Goal: Information Seeking & Learning: Learn about a topic

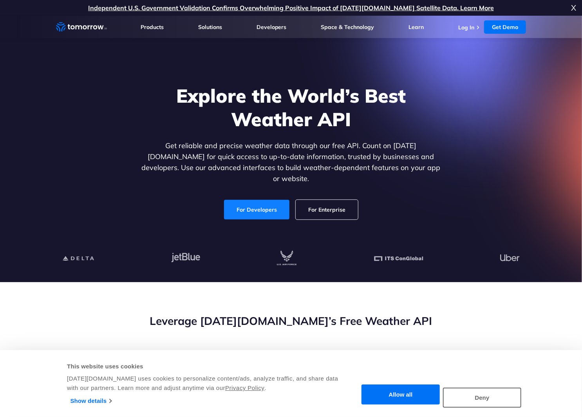
click at [243, 206] on link "For Developers" at bounding box center [256, 210] width 65 height 20
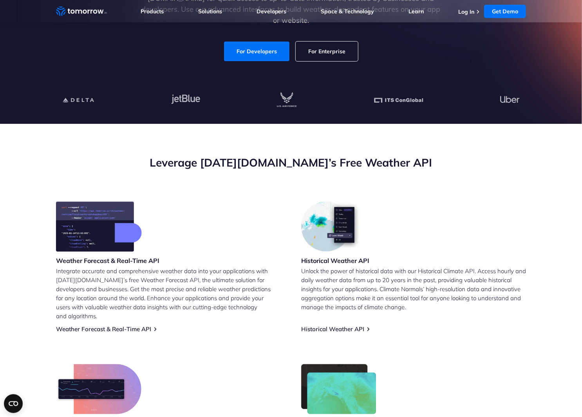
scroll to position [196, 0]
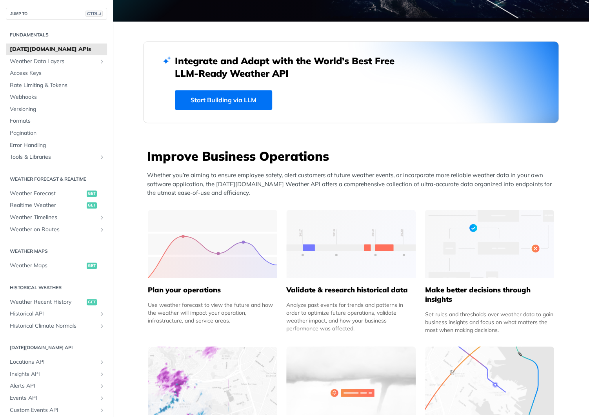
scroll to position [235, 0]
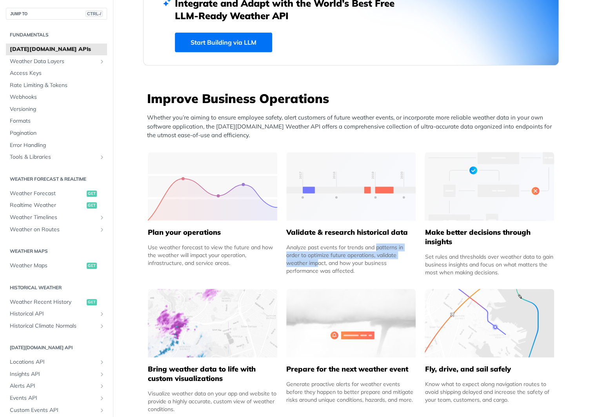
drag, startPoint x: 339, startPoint y: 243, endPoint x: 381, endPoint y: 257, distance: 44.6
click at [381, 257] on div "Analyze past events for trends and patterns in order to optimize future operati…" at bounding box center [350, 258] width 129 height 31
click at [466, 255] on div "Set rules and thresholds over weather data to gain business insights and focus …" at bounding box center [488, 265] width 129 height 24
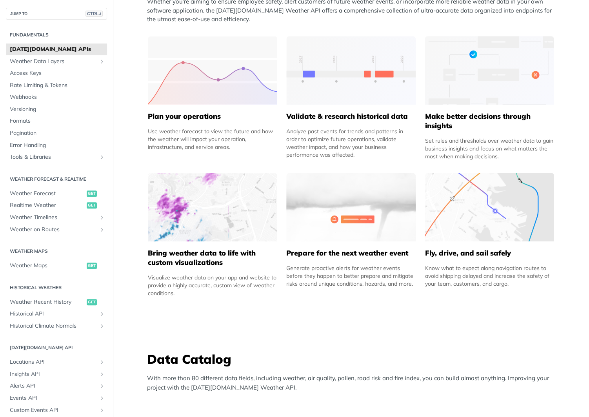
scroll to position [353, 0]
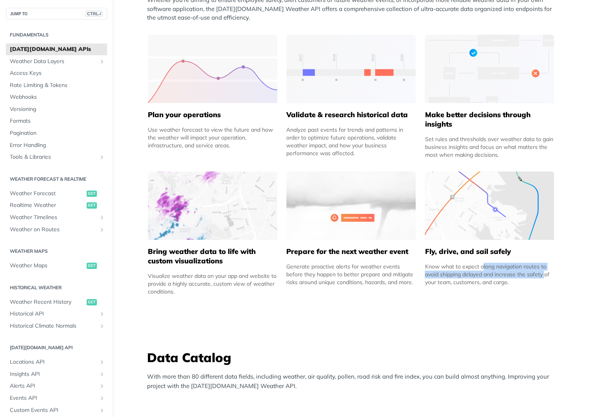
drag, startPoint x: 447, startPoint y: 268, endPoint x: 500, endPoint y: 271, distance: 53.4
click at [500, 271] on div "Know what to expect along navigation routes to avoid shipping delayed and incre…" at bounding box center [488, 275] width 129 height 24
click at [524, 260] on div "Fly, drive, and sail safely Know what to expect along navigation routes to avoi…" at bounding box center [488, 263] width 129 height 46
drag, startPoint x: 500, startPoint y: 265, endPoint x: 506, endPoint y: 282, distance: 17.8
click at [506, 282] on div "Know what to expect along navigation routes to avoid shipping delayed and incre…" at bounding box center [488, 275] width 129 height 24
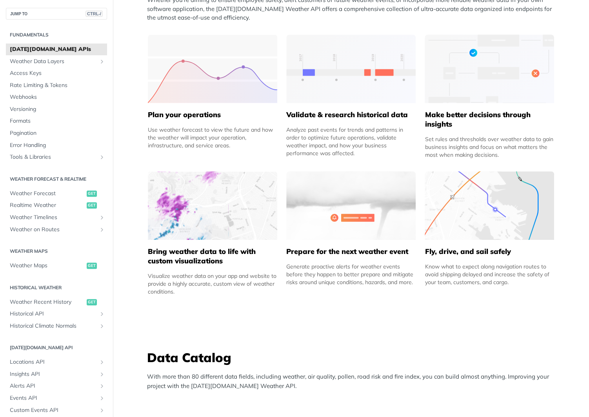
click at [506, 282] on div "Know what to expect along navigation routes to avoid shipping delayed and incre…" at bounding box center [488, 275] width 129 height 24
click at [489, 218] on img at bounding box center [488, 205] width 129 height 69
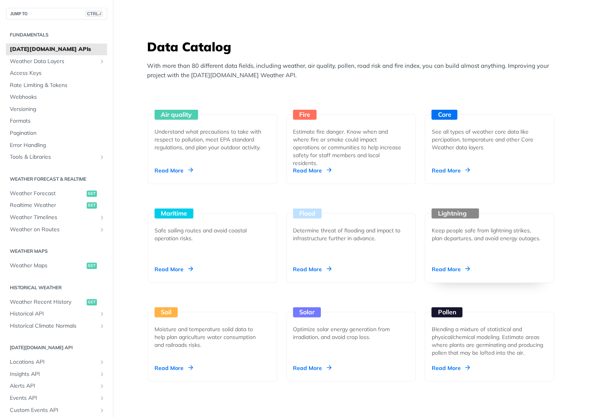
scroll to position [666, 0]
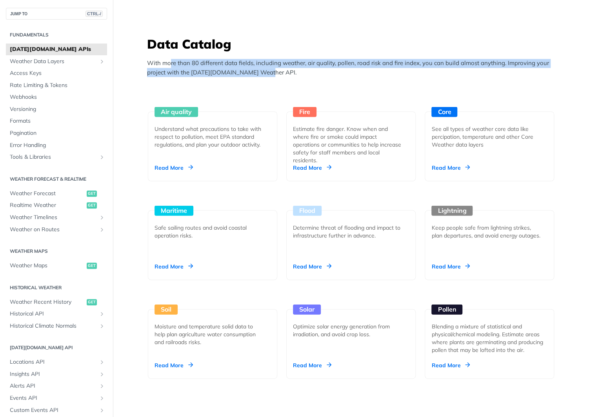
drag, startPoint x: 168, startPoint y: 64, endPoint x: 338, endPoint y: 76, distance: 170.9
click at [338, 76] on p "With more than 80 different data fields, including weather, air quality, pollen…" at bounding box center [353, 68] width 412 height 18
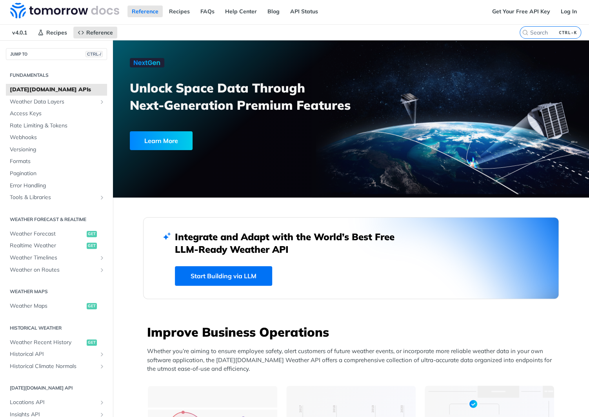
scroll to position [0, 0]
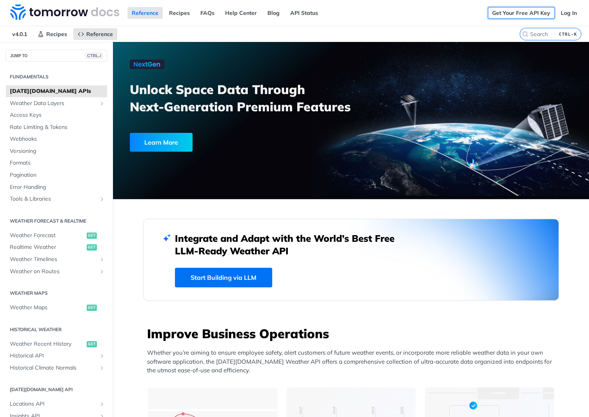
click at [525, 15] on link "Get Your Free API Key" at bounding box center [521, 13] width 67 height 12
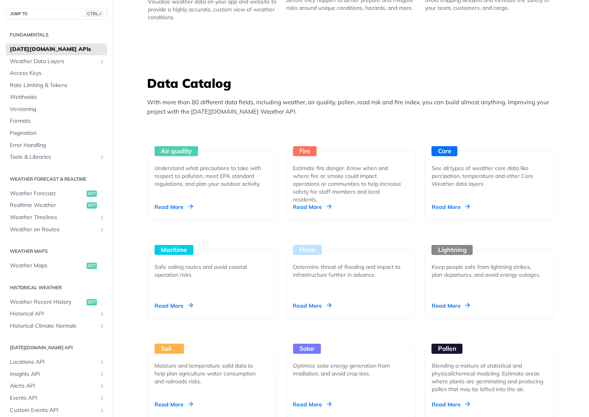
scroll to position [705, 0]
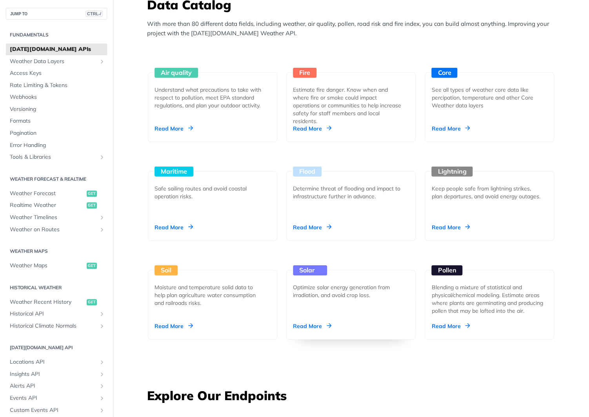
click at [335, 321] on div "Solar Optimize solar energy generation from irradiation, and avoid crop loss. R…" at bounding box center [350, 305] width 129 height 70
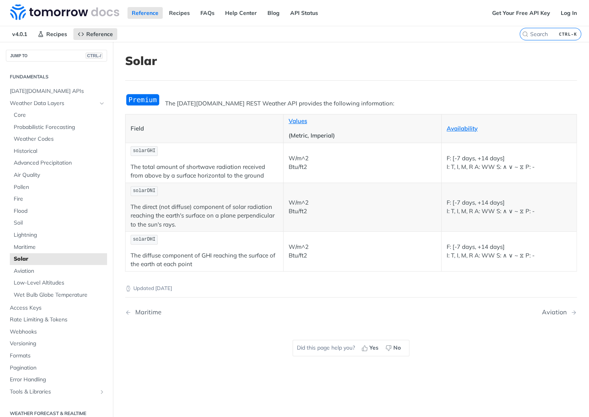
click at [140, 98] on img "Expand image" at bounding box center [142, 99] width 35 height 13
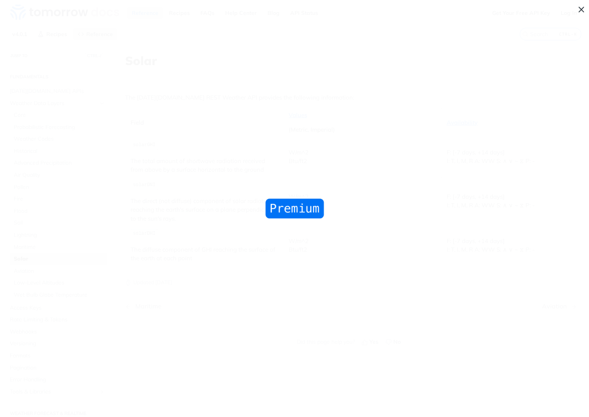
click at [141, 103] on span "Collapse image" at bounding box center [294, 208] width 589 height 417
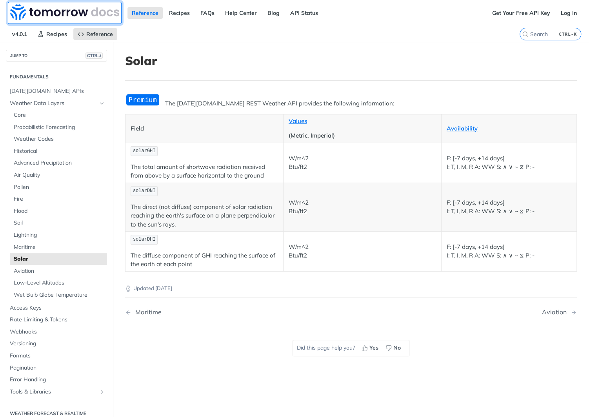
click at [58, 19] on img at bounding box center [64, 12] width 109 height 16
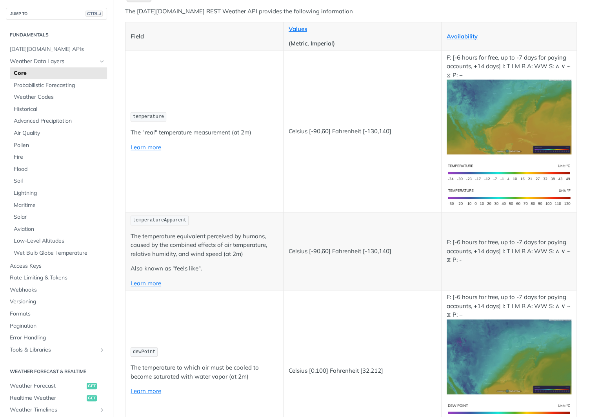
scroll to position [118, 0]
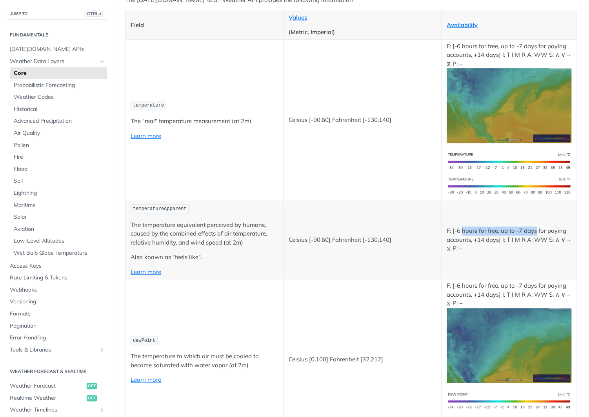
drag, startPoint x: 458, startPoint y: 227, endPoint x: 531, endPoint y: 225, distance: 73.7
click at [531, 227] on p "F: [-6 hours for free, up to -7 days for paying accounts, +14 days] I: T I M R …" at bounding box center [508, 240] width 125 height 27
